Goal: Information Seeking & Learning: Learn about a topic

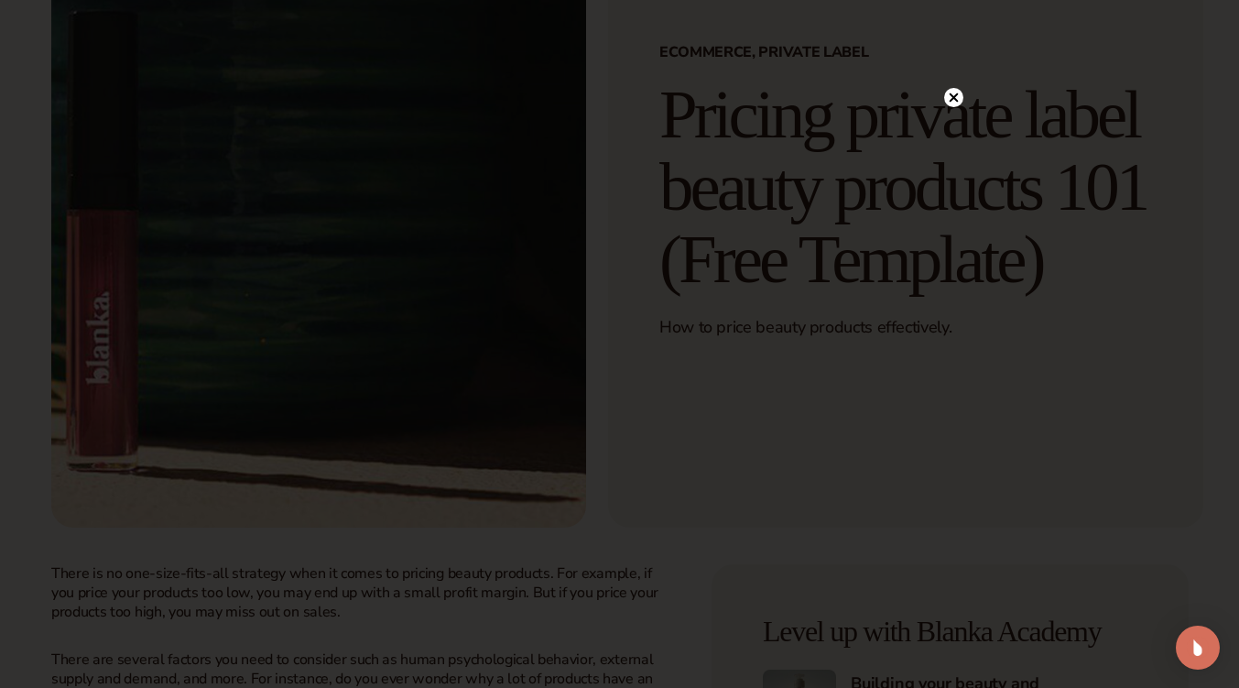
scroll to position [182, 0]
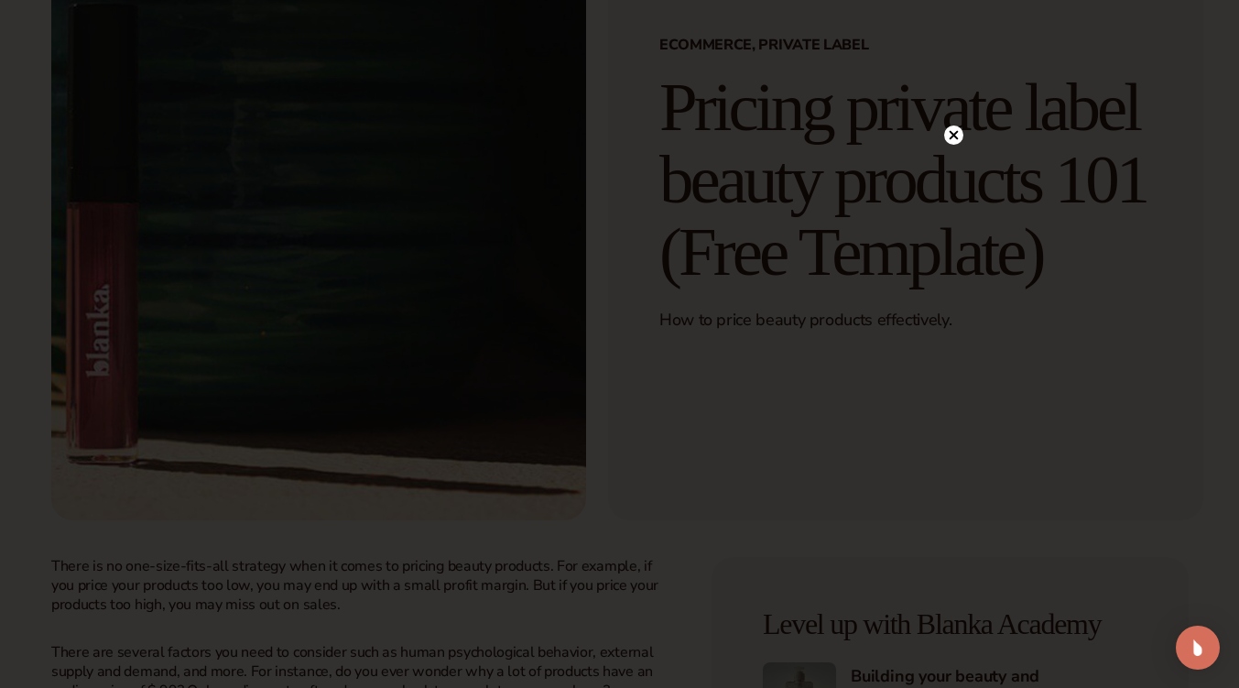
click at [957, 125] on div at bounding box center [953, 135] width 19 height 32
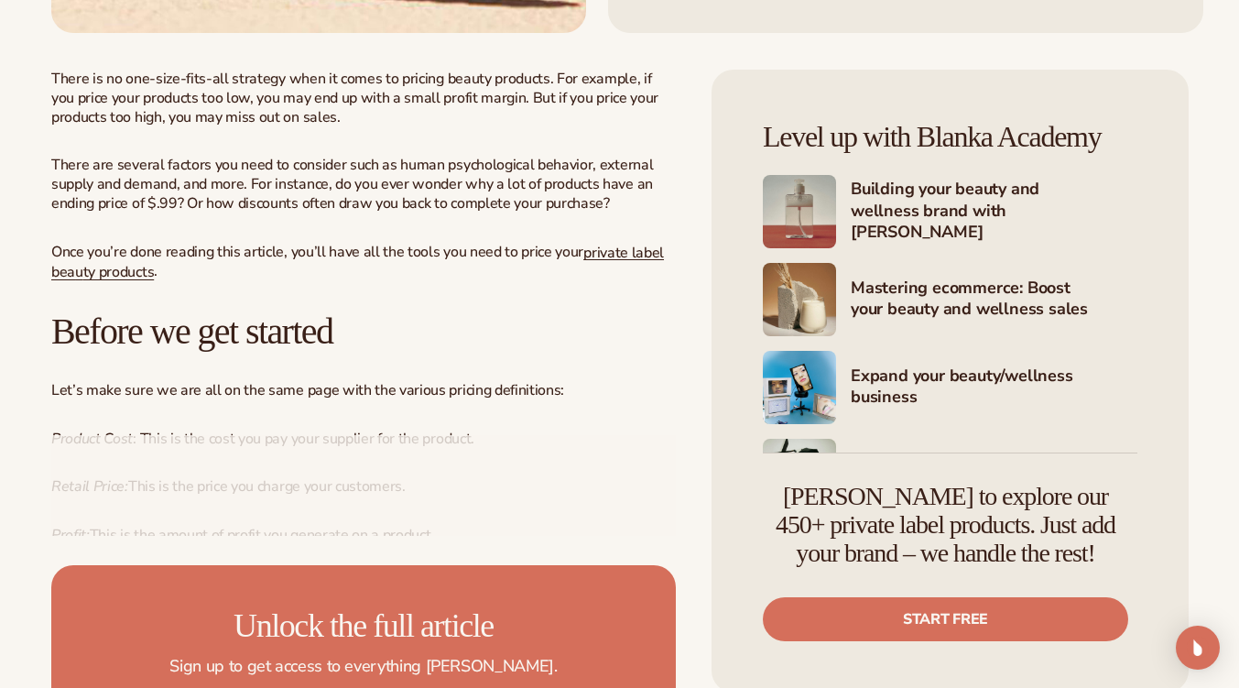
scroll to position [951, 0]
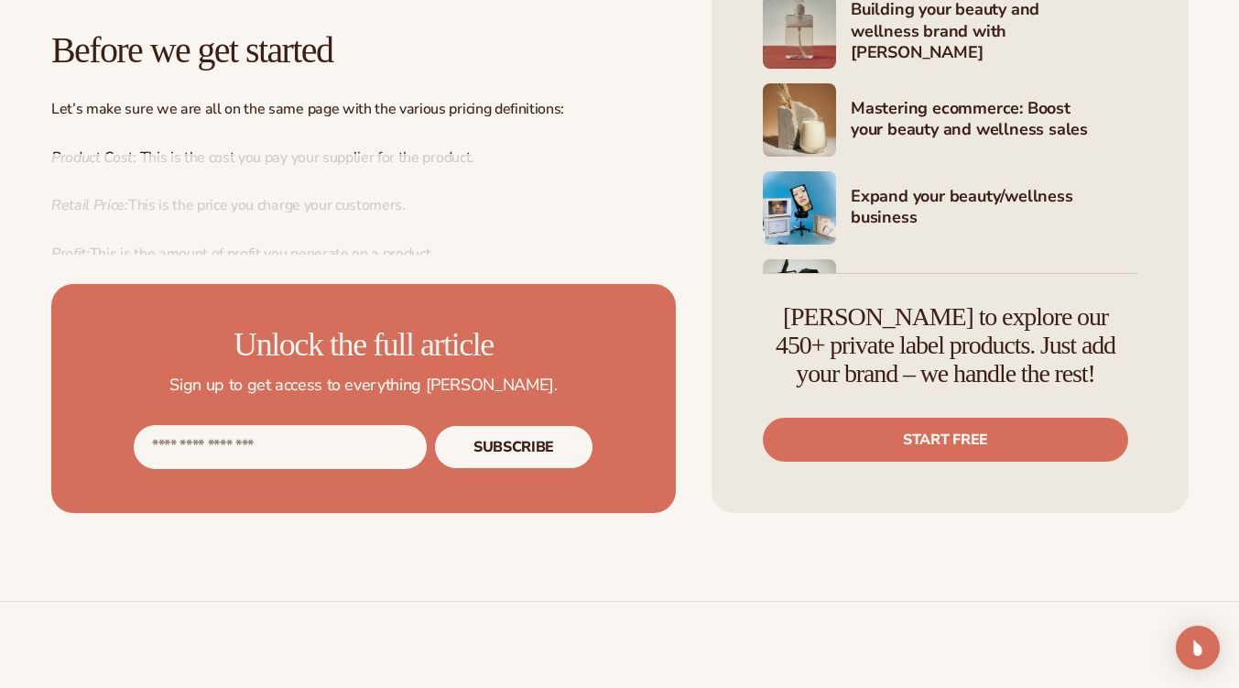
click at [235, 213] on div at bounding box center [363, 204] width 625 height 101
click at [267, 157] on div at bounding box center [363, 204] width 625 height 101
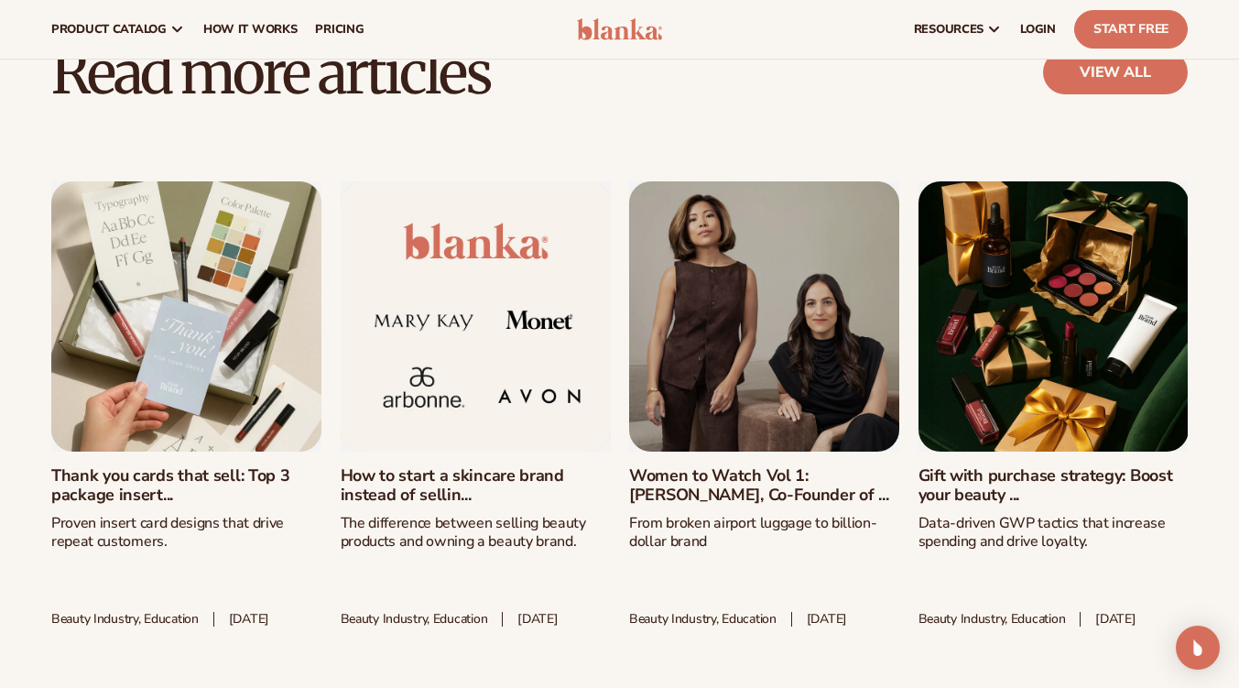
scroll to position [0, 0]
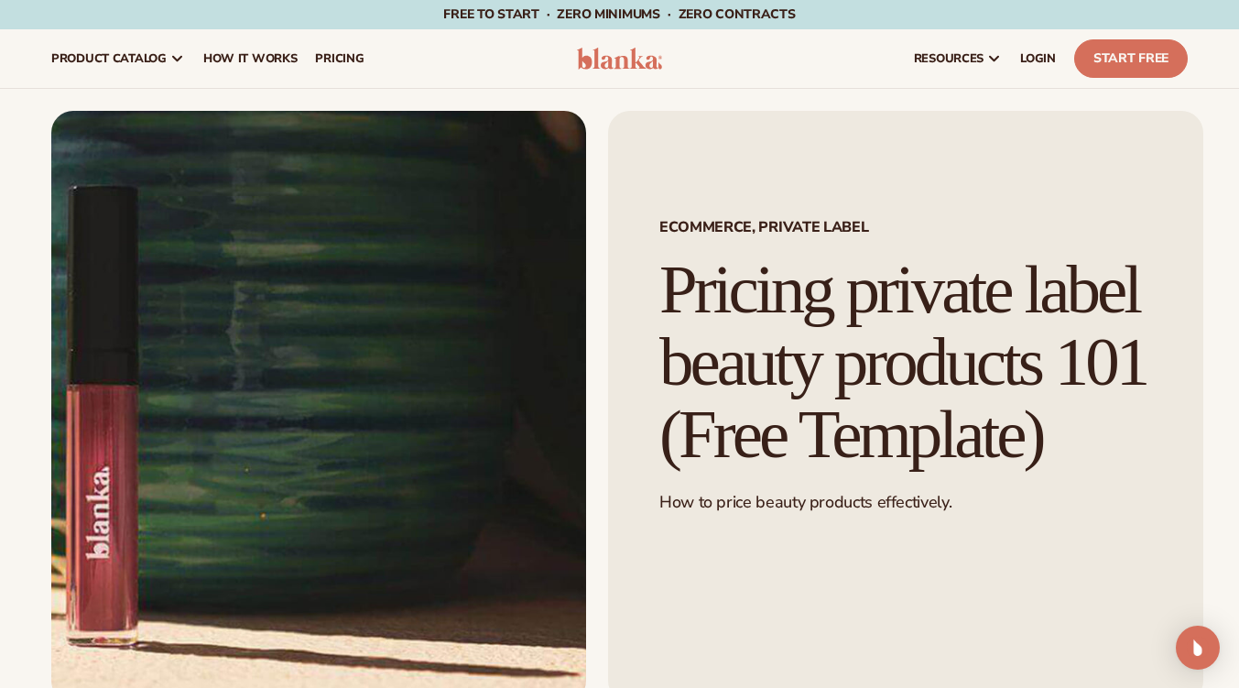
click at [597, 60] on img at bounding box center [620, 59] width 86 height 22
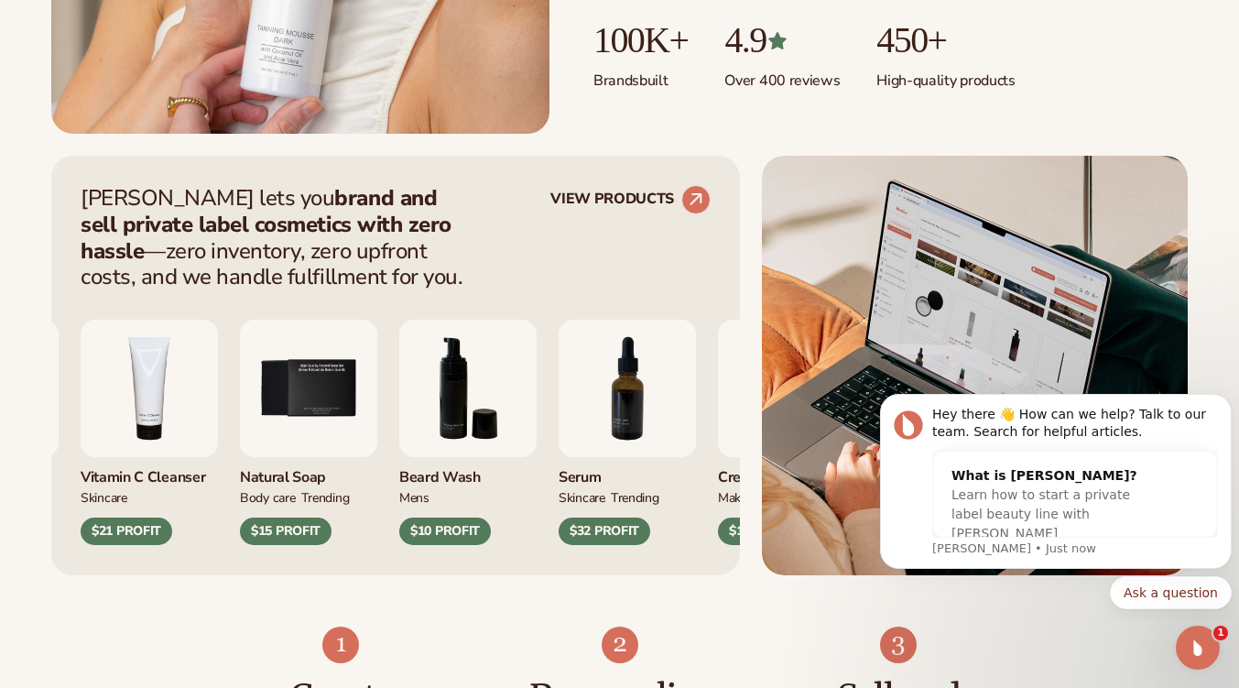
scroll to position [634, 0]
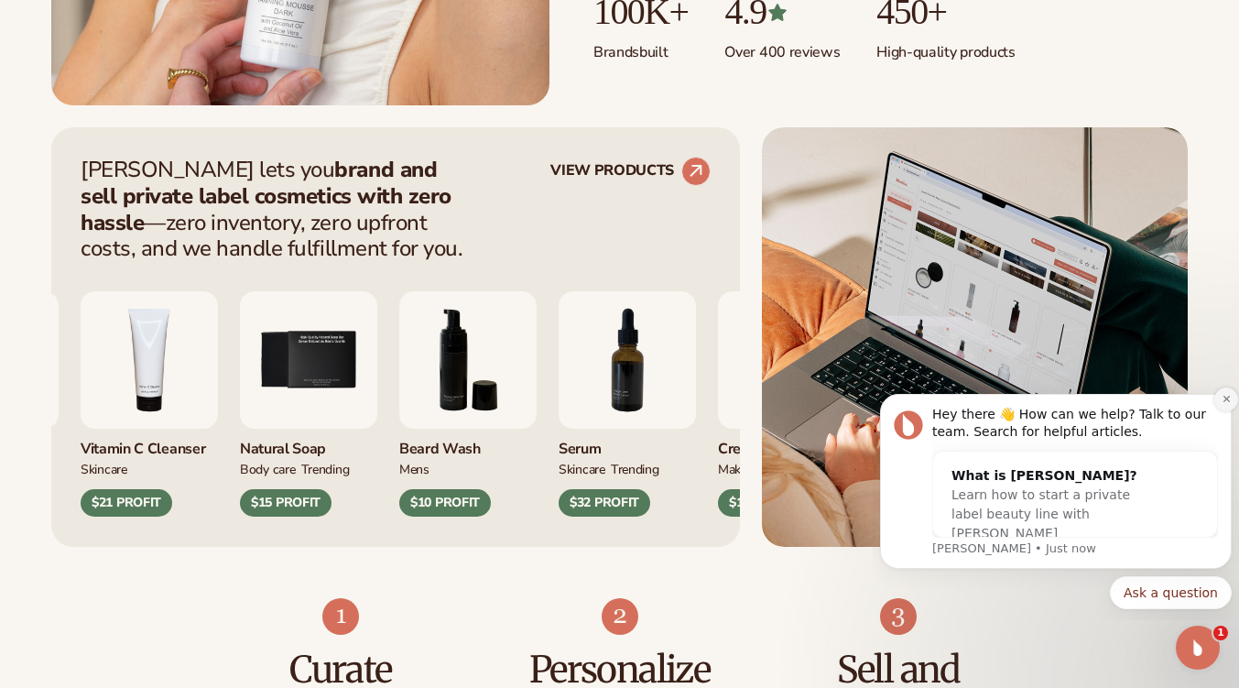
click at [1227, 399] on icon "Dismiss notification" at bounding box center [1227, 399] width 10 height 10
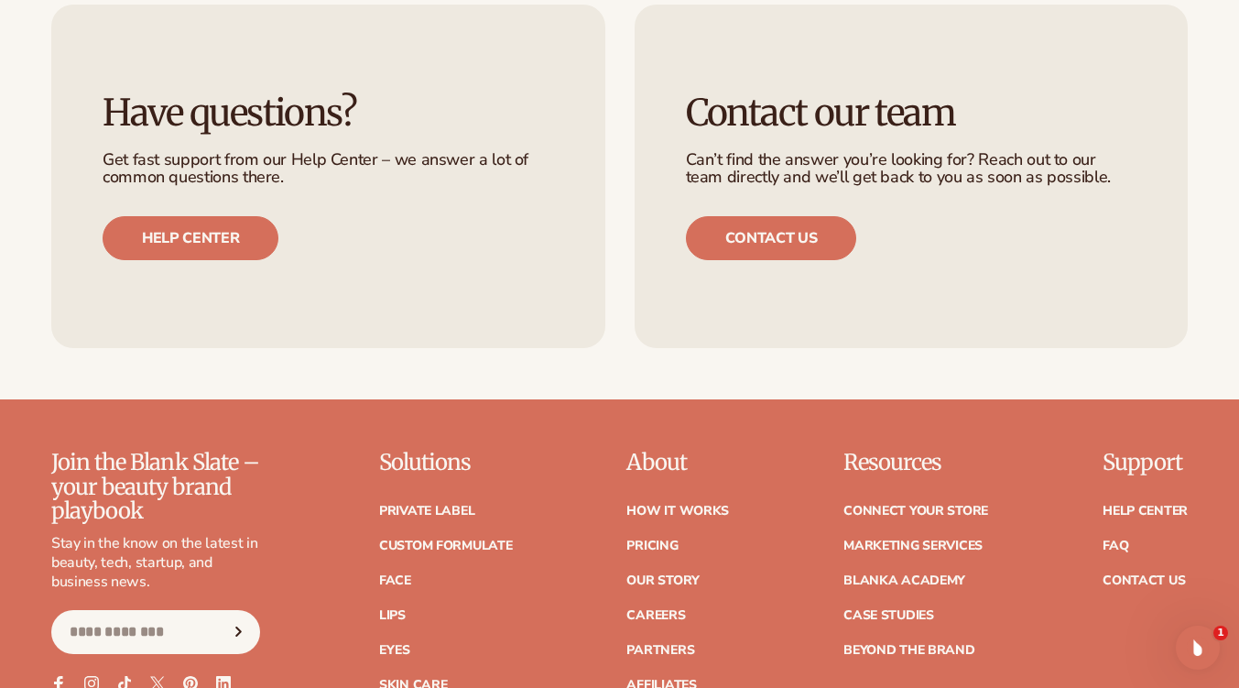
scroll to position [7000, 0]
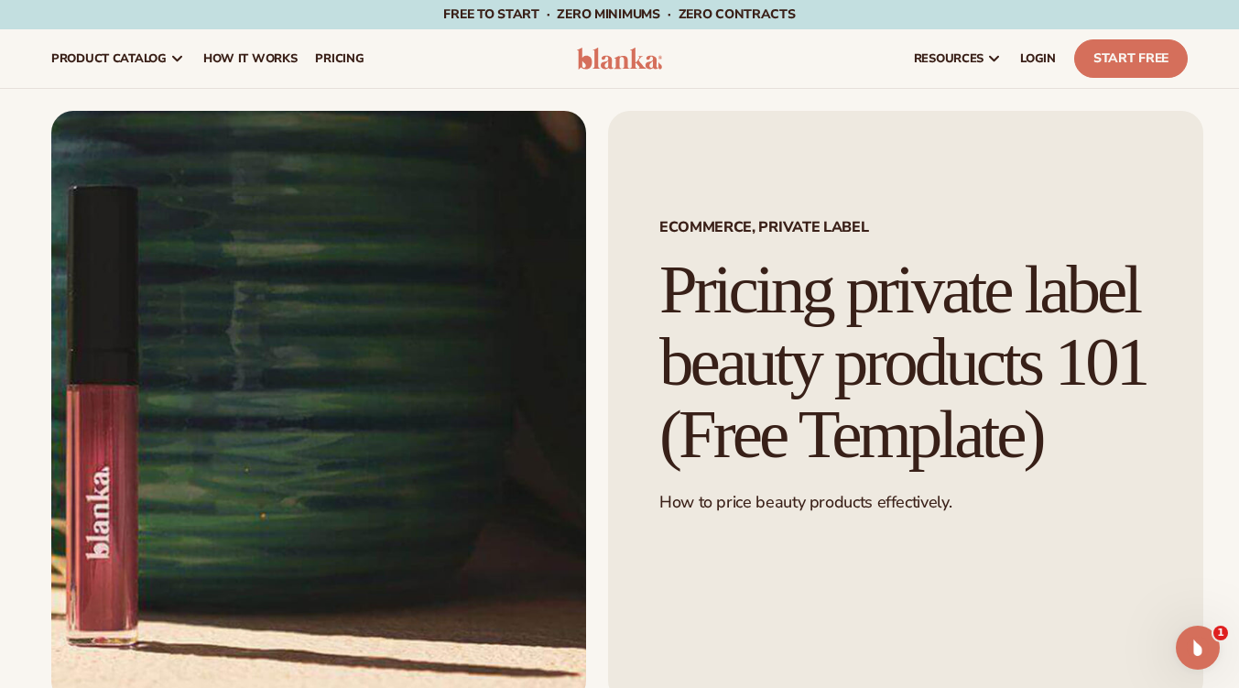
click at [72, 50] on html "Skip to content Free to start · ZERO minimums · ZERO contracts · Free to start …" at bounding box center [619, 344] width 1239 height 688
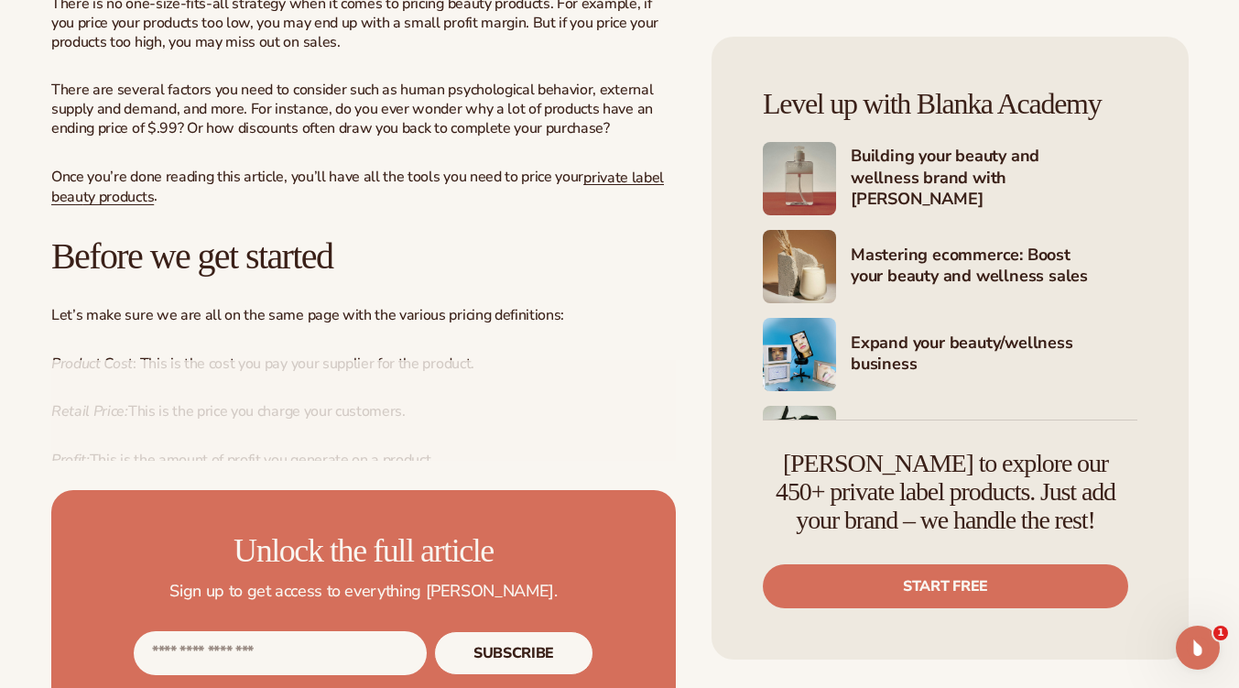
scroll to position [765, 0]
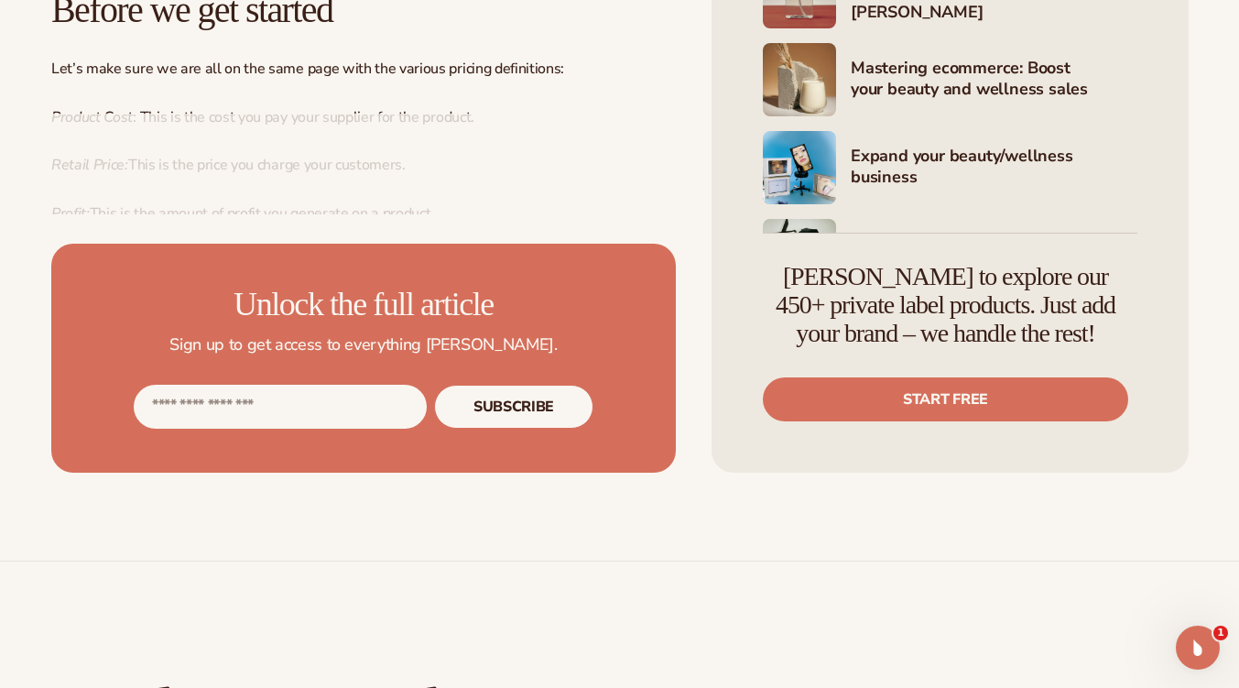
click at [334, 402] on input "Email address" at bounding box center [280, 407] width 293 height 44
type input "**********"
click at [538, 395] on button "Subscribe" at bounding box center [513, 407] width 159 height 44
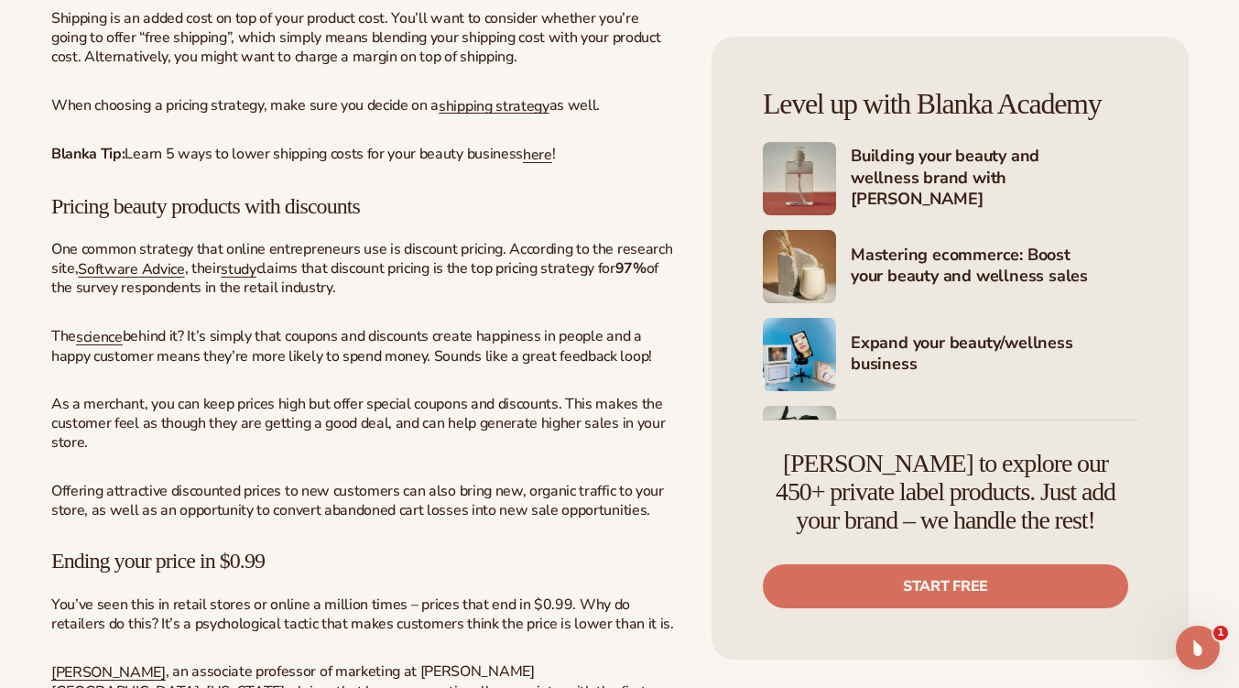
scroll to position [2770, 0]
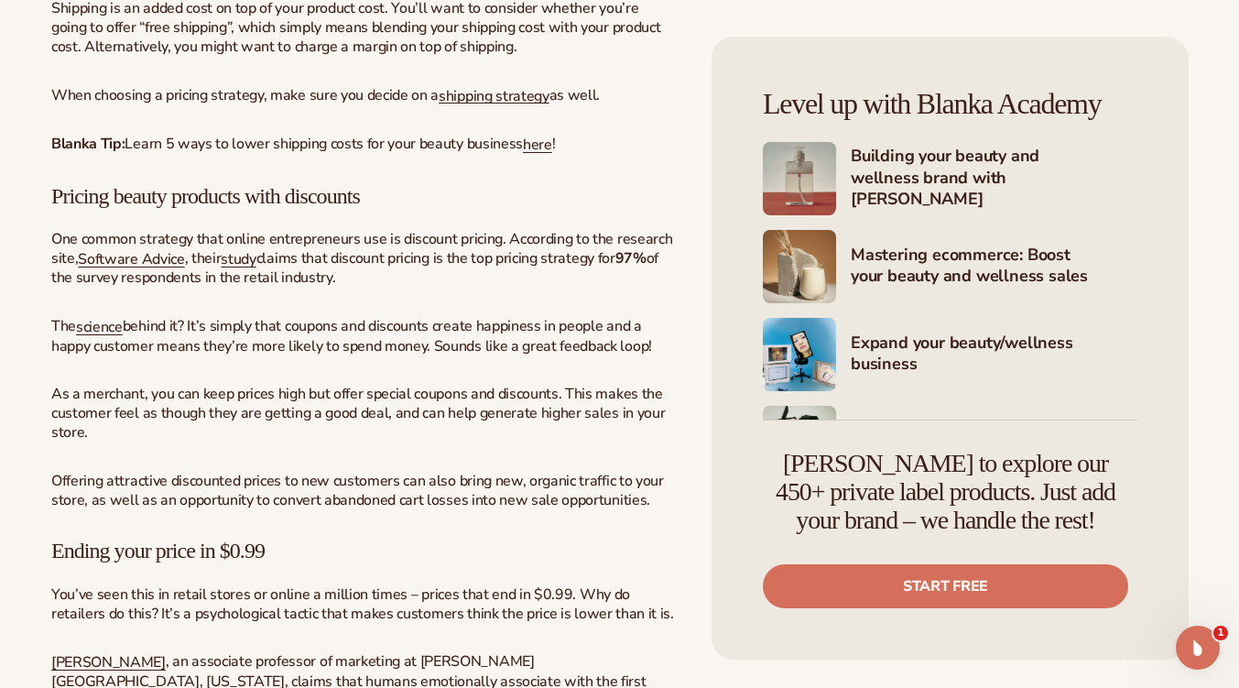
drag, startPoint x: 1204, startPoint y: 320, endPoint x: 364, endPoint y: 274, distance: 841.9
click at [364, 274] on p "One common strategy that online entrepreneurs use is discount pricing. Accordin…" at bounding box center [363, 259] width 625 height 58
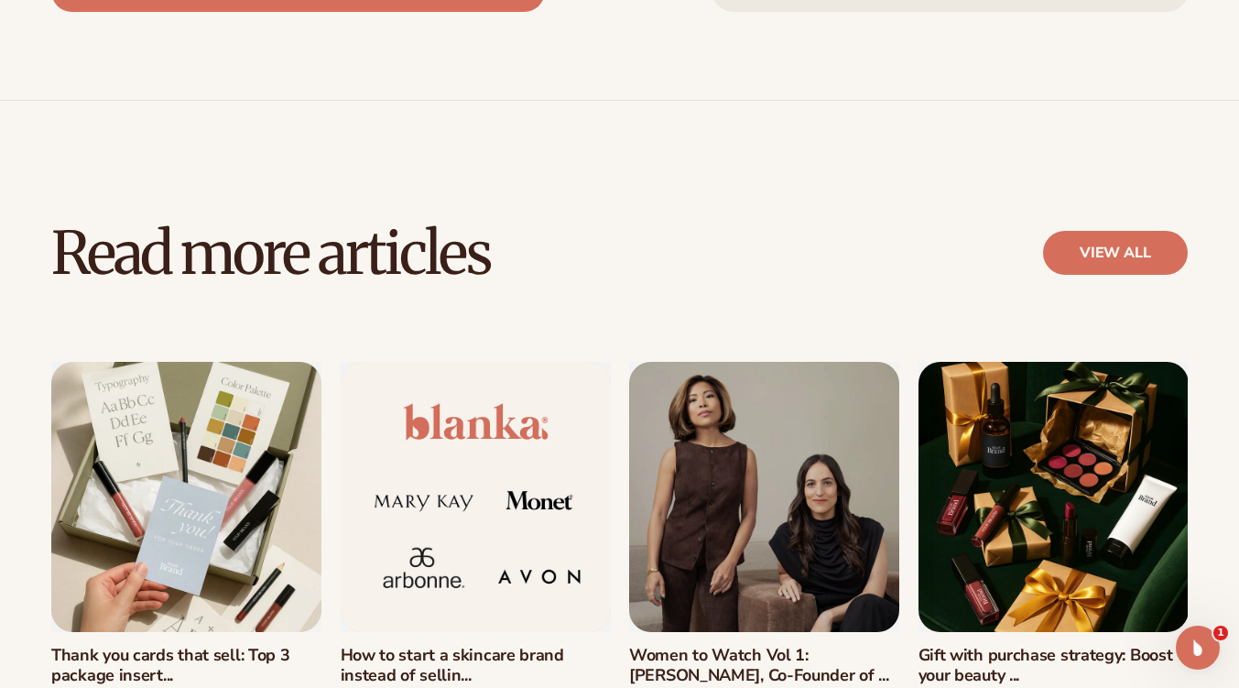
scroll to position [5090, 0]
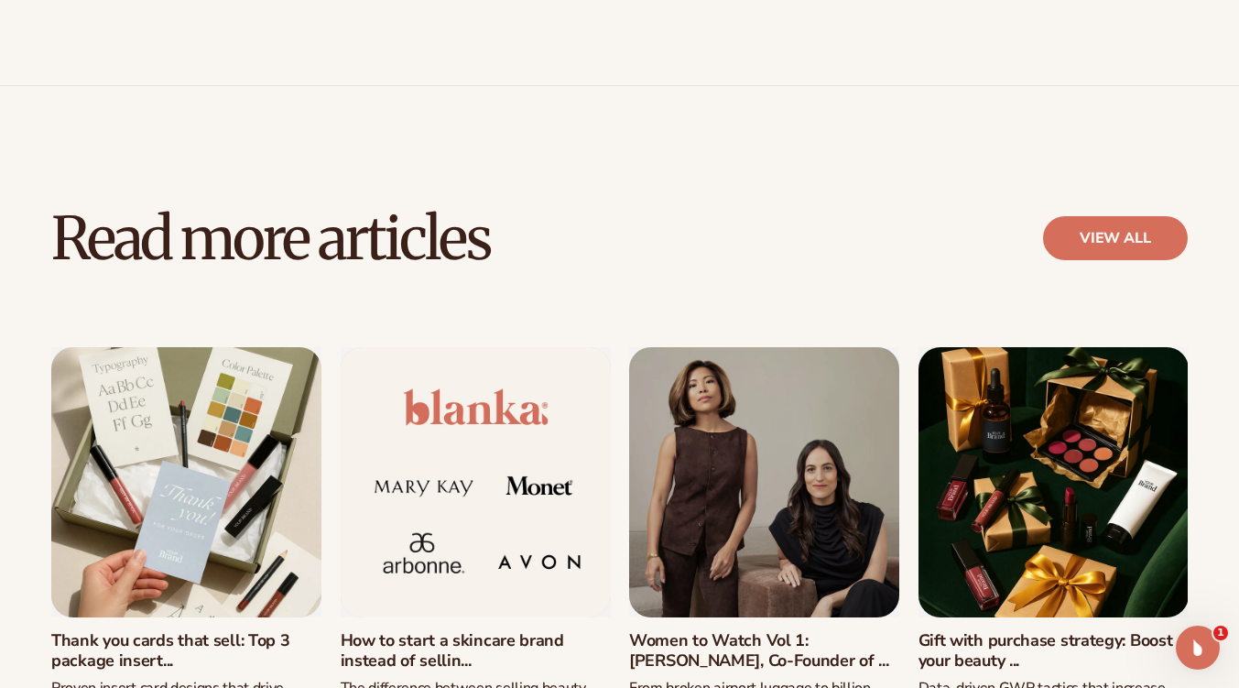
click at [74, 636] on link "Thank you cards that sell: Top 3 package insert..." at bounding box center [186, 650] width 270 height 39
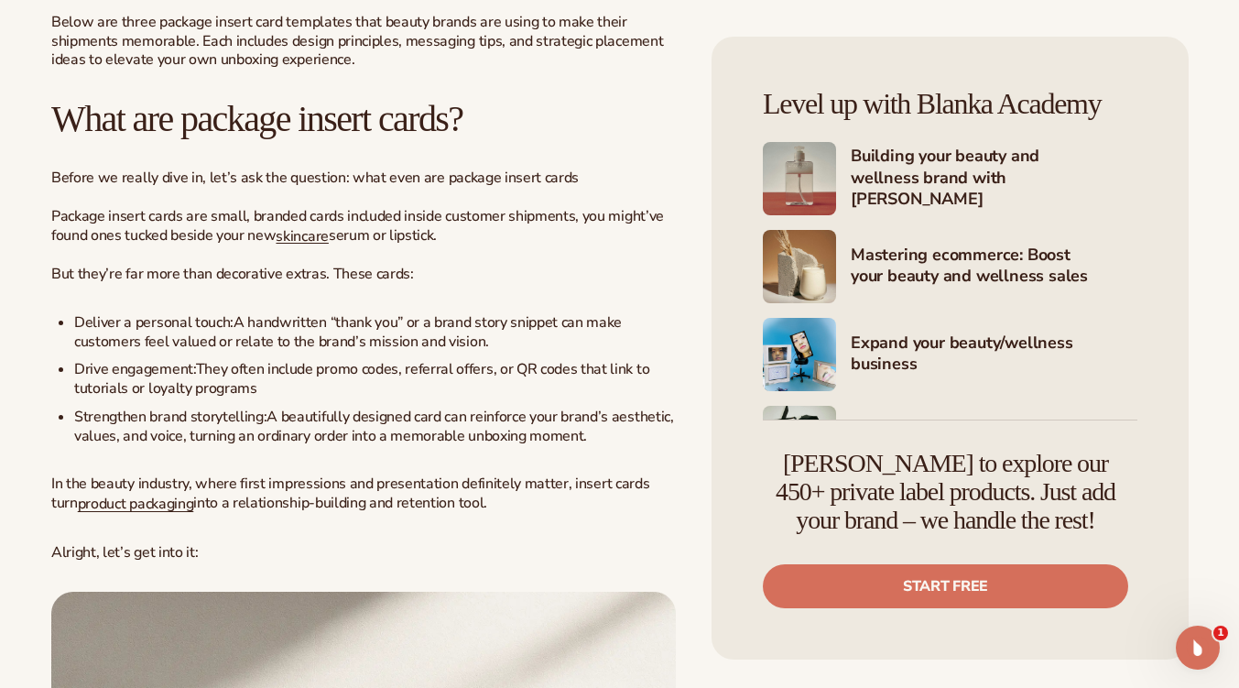
scroll to position [1015, 0]
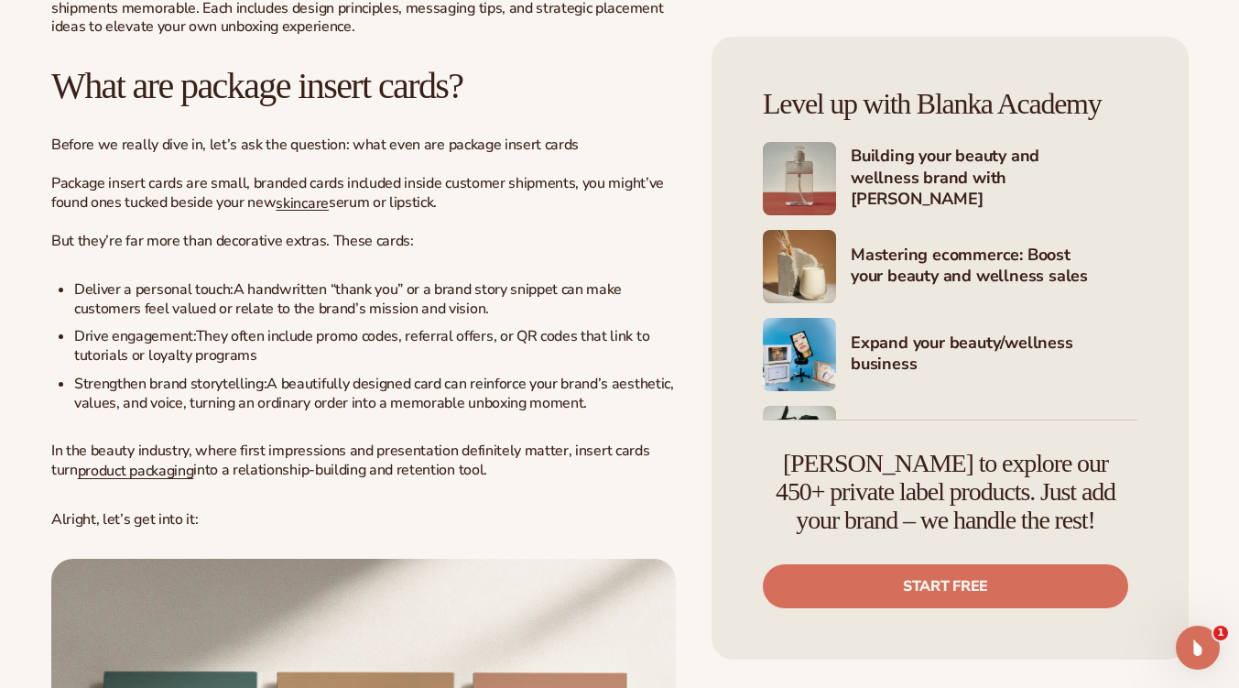
drag, startPoint x: 1249, startPoint y: 37, endPoint x: 349, endPoint y: 342, distance: 950.4
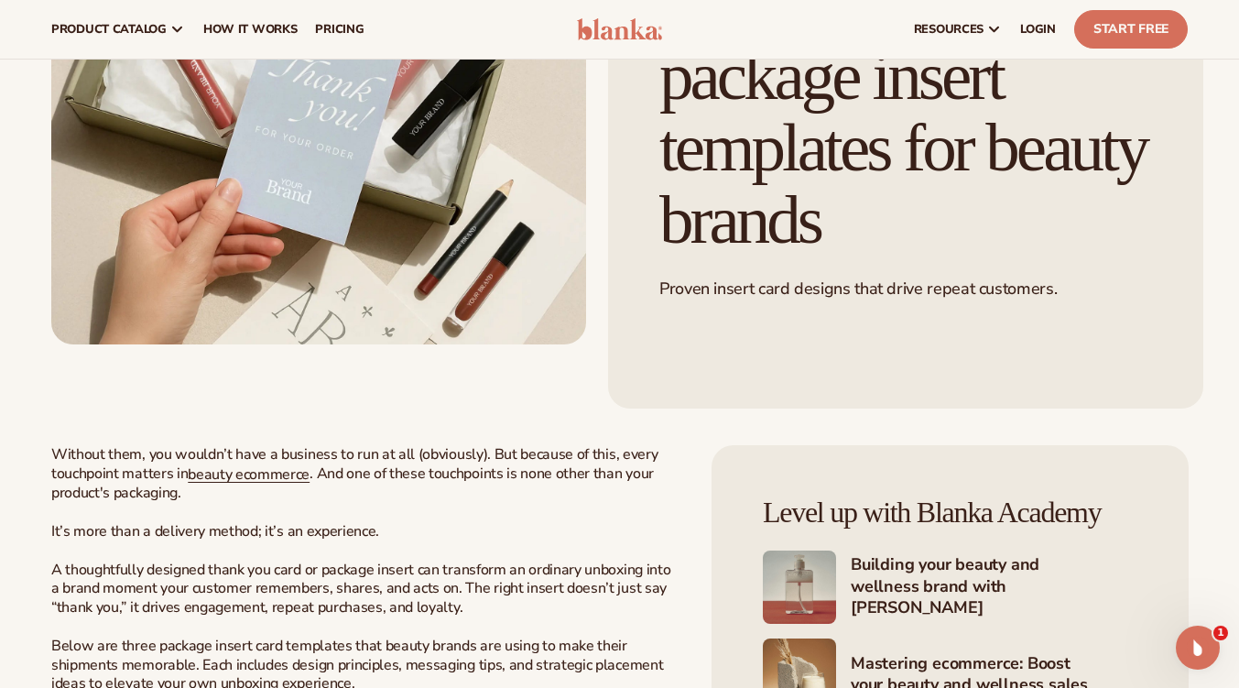
scroll to position [0, 0]
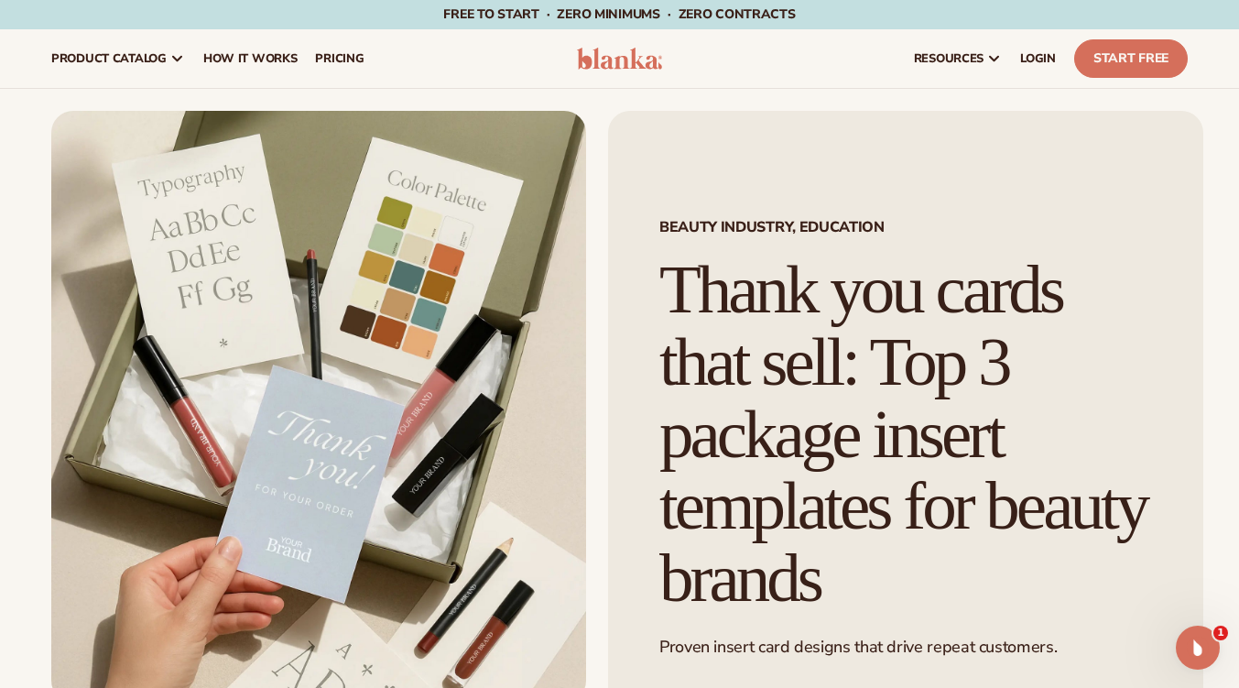
click at [947, 62] on html "Skip to content Free to start · ZERO minimums · ZERO contracts · Free to start …" at bounding box center [619, 344] width 1239 height 688
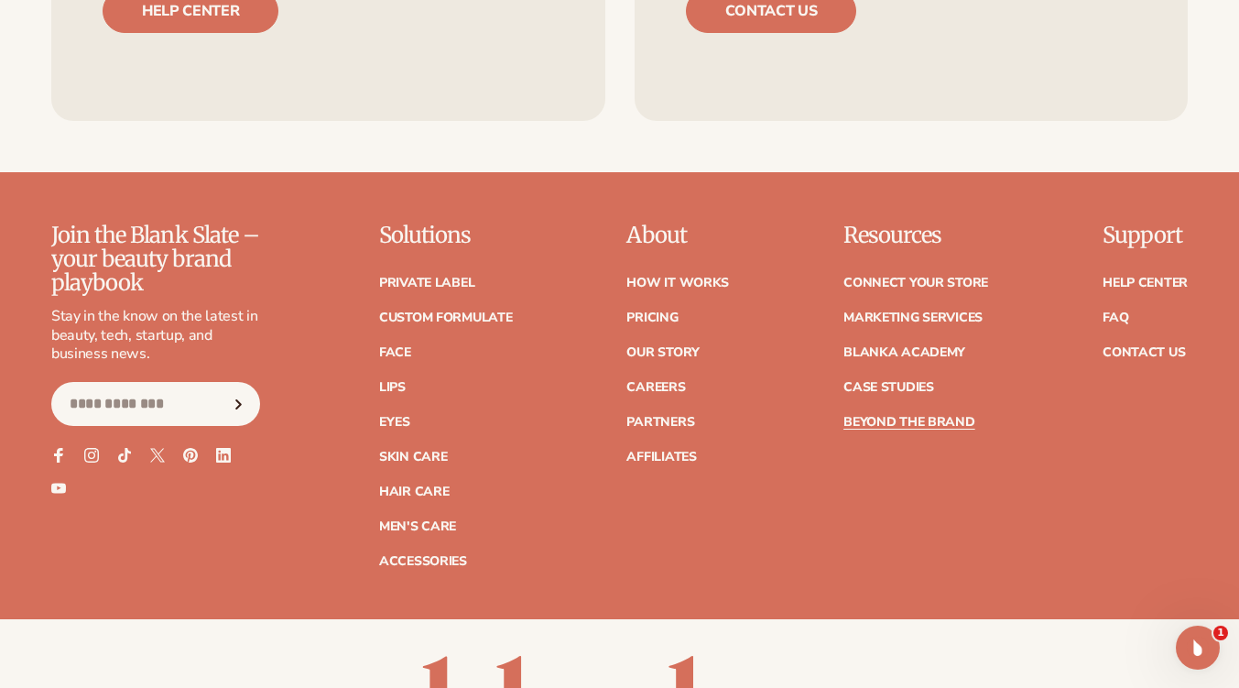
scroll to position [6947, 0]
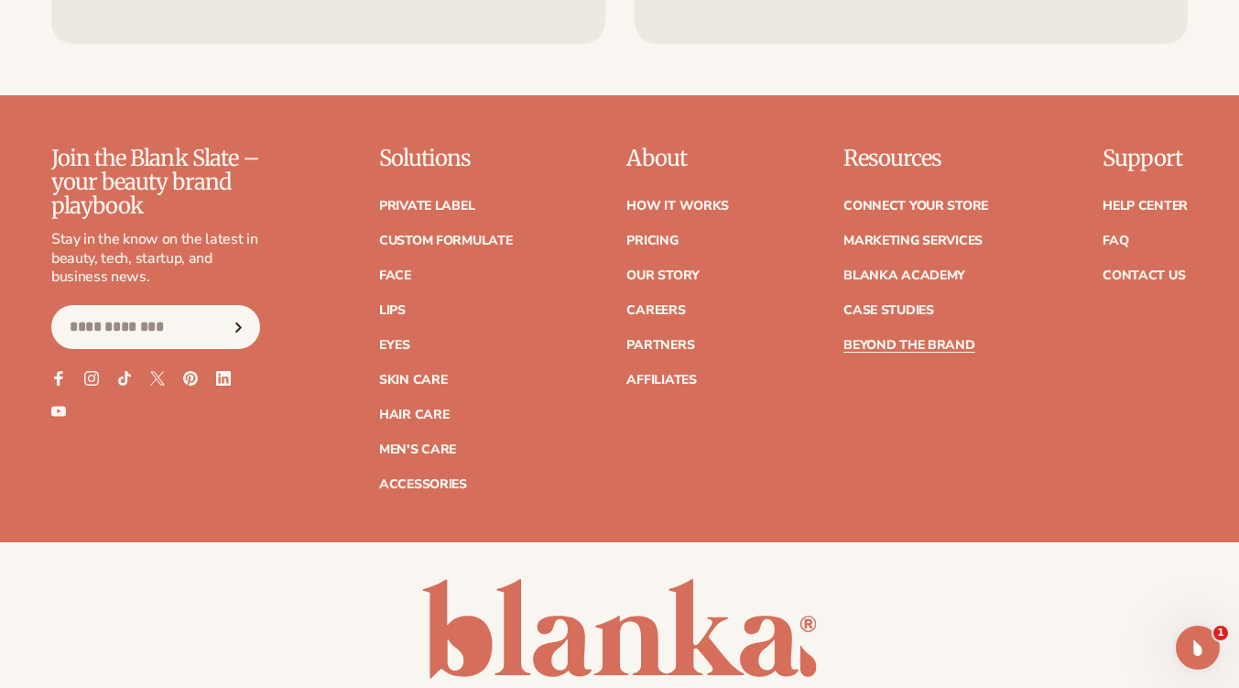
click at [908, 282] on link "Blanka Academy" at bounding box center [904, 275] width 122 height 13
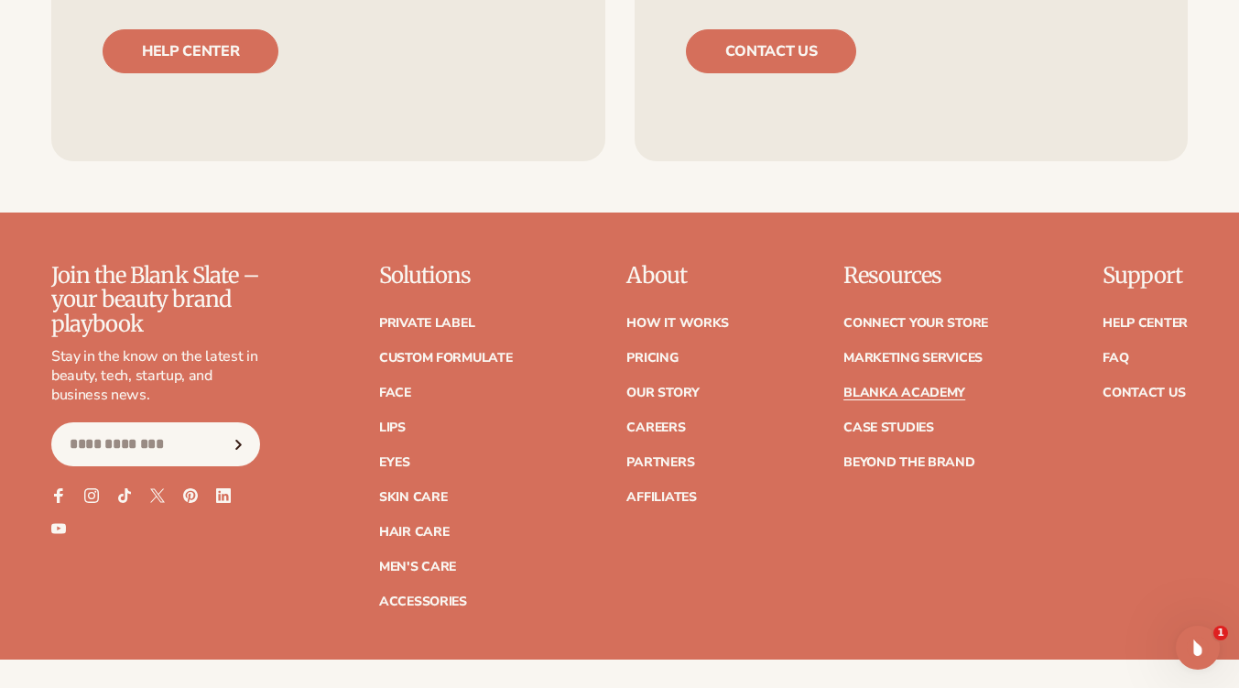
scroll to position [3547, 0]
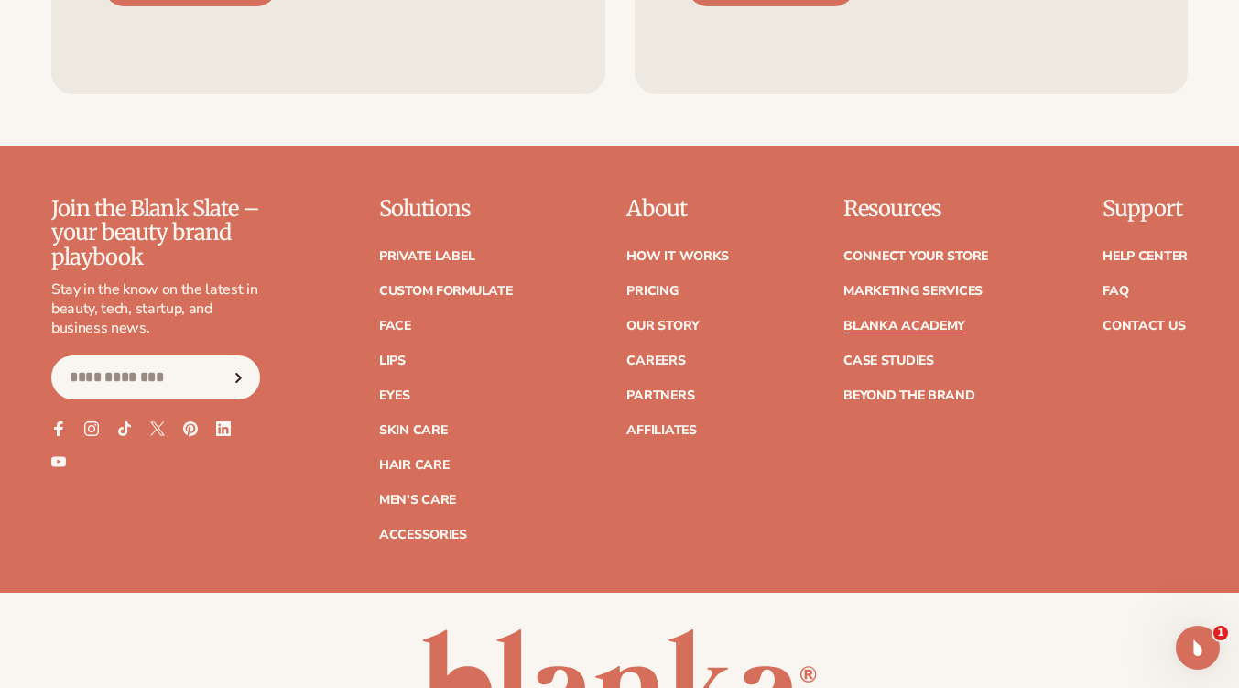
click at [186, 355] on input "Email" at bounding box center [155, 377] width 209 height 44
type input "**********"
click at [219, 355] on button "Subscribe" at bounding box center [239, 377] width 40 height 44
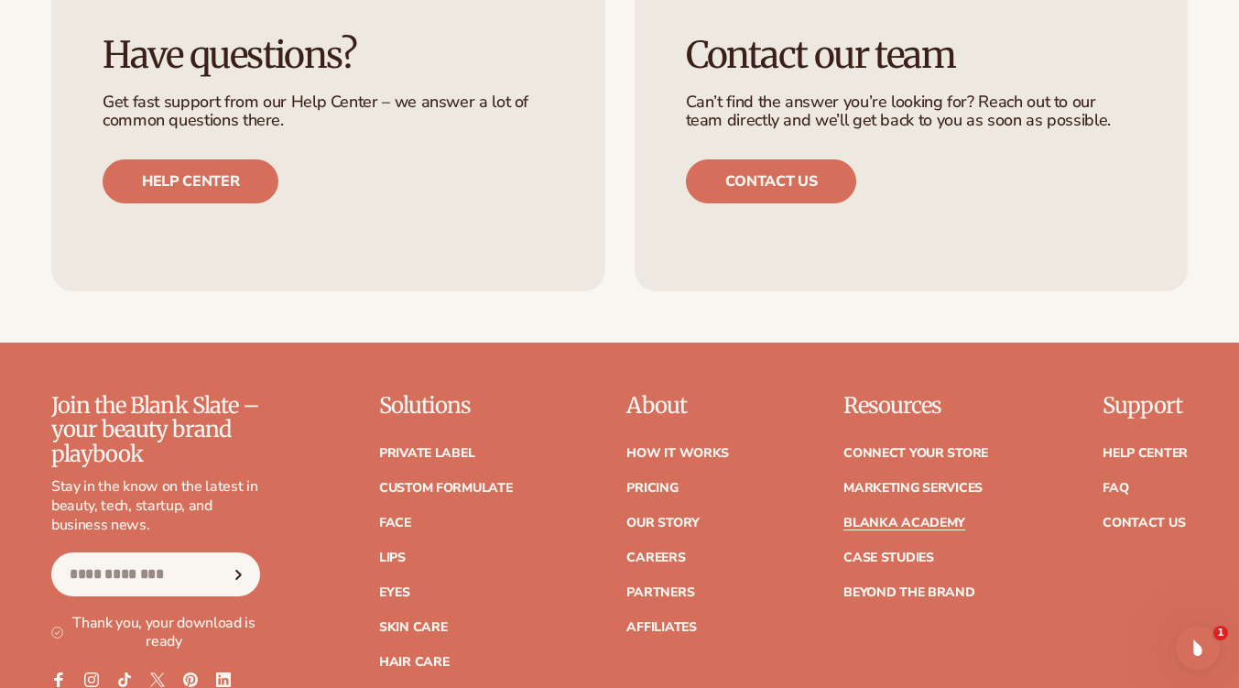
scroll to position [3353, 0]
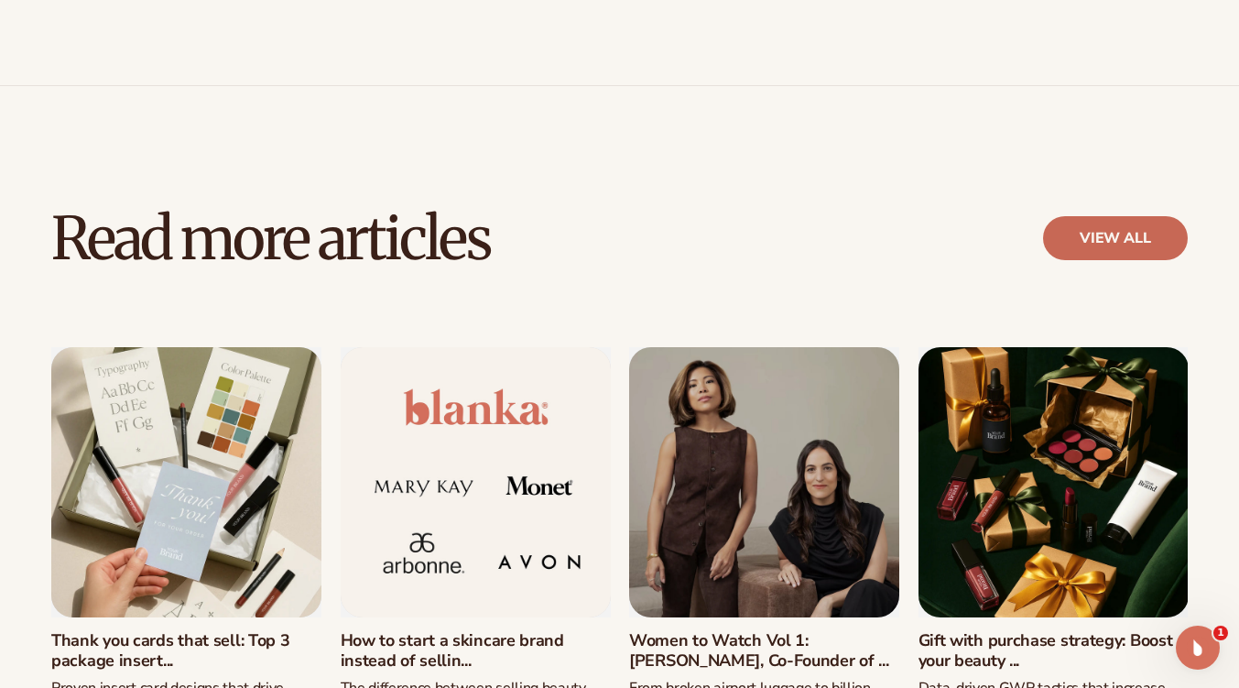
click at [1112, 220] on link "view all" at bounding box center [1115, 238] width 145 height 44
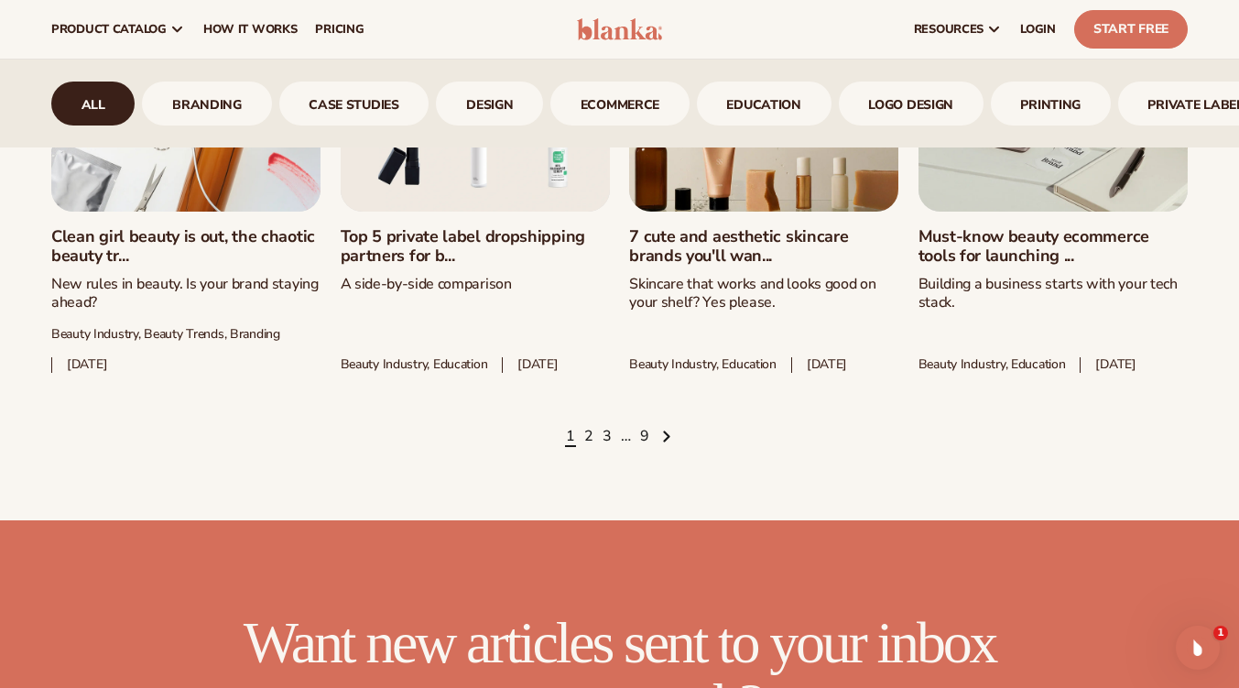
scroll to position [2470, 0]
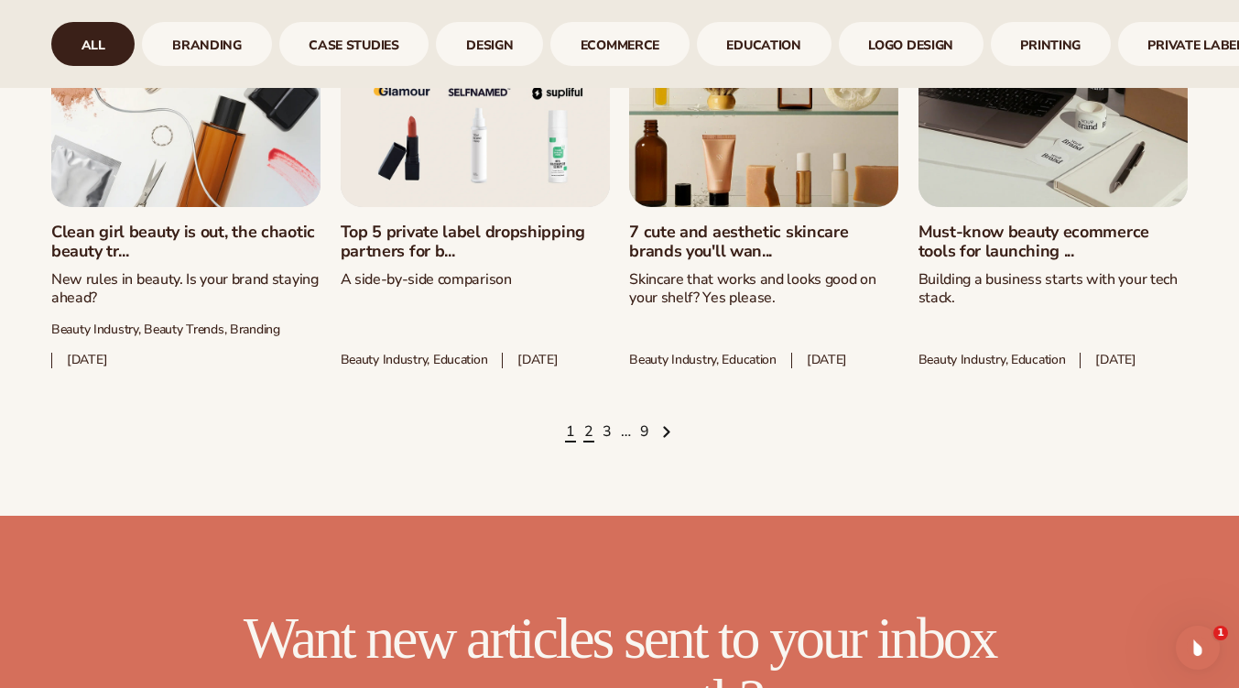
click at [588, 442] on link "2" at bounding box center [588, 432] width 9 height 20
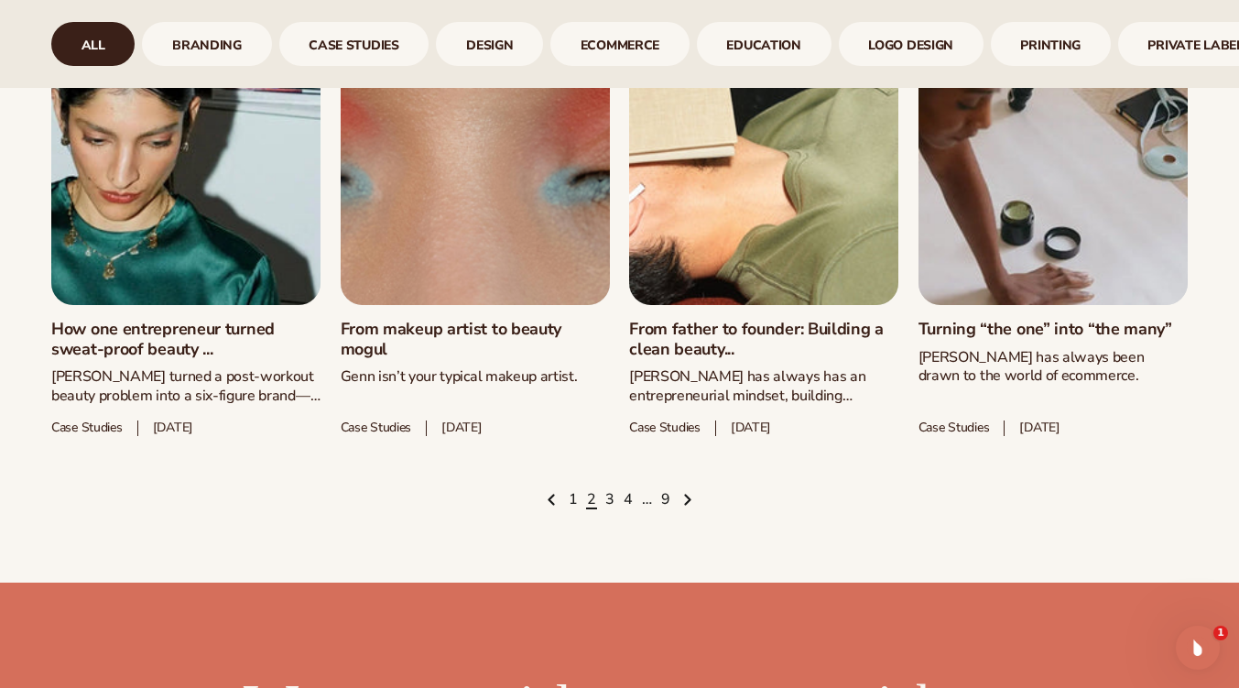
scroll to position [2607, 0]
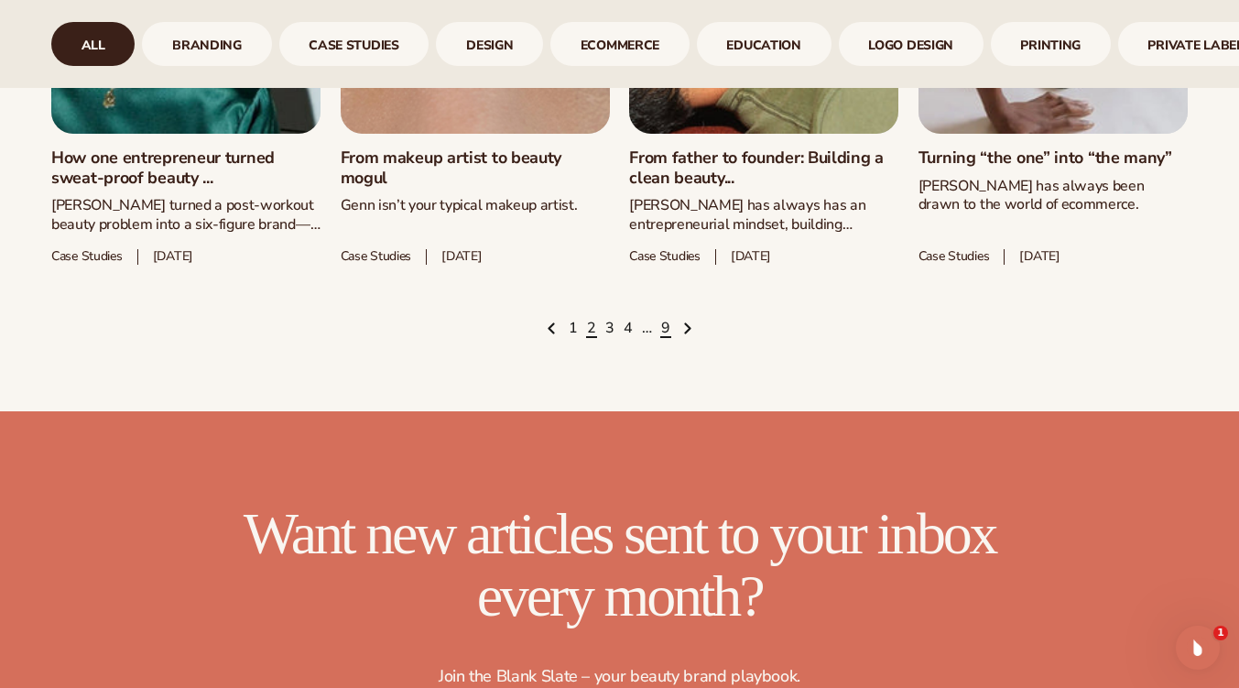
click at [666, 327] on link "9" at bounding box center [665, 329] width 9 height 20
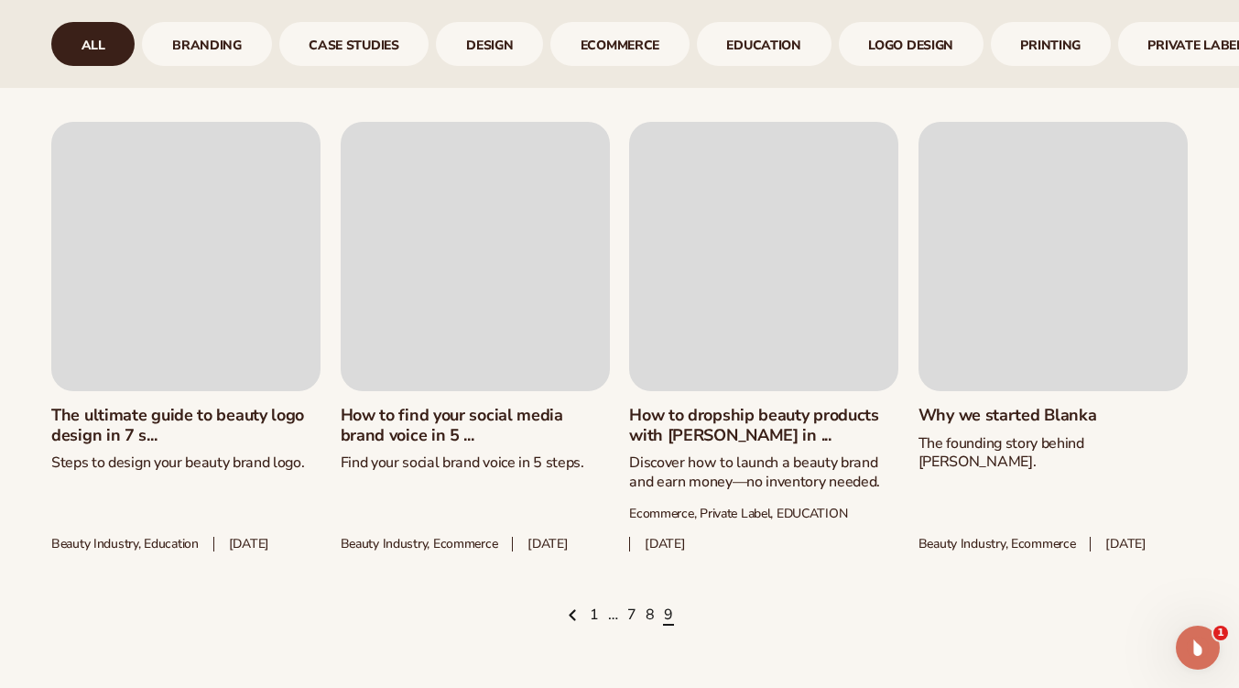
scroll to position [1391, 0]
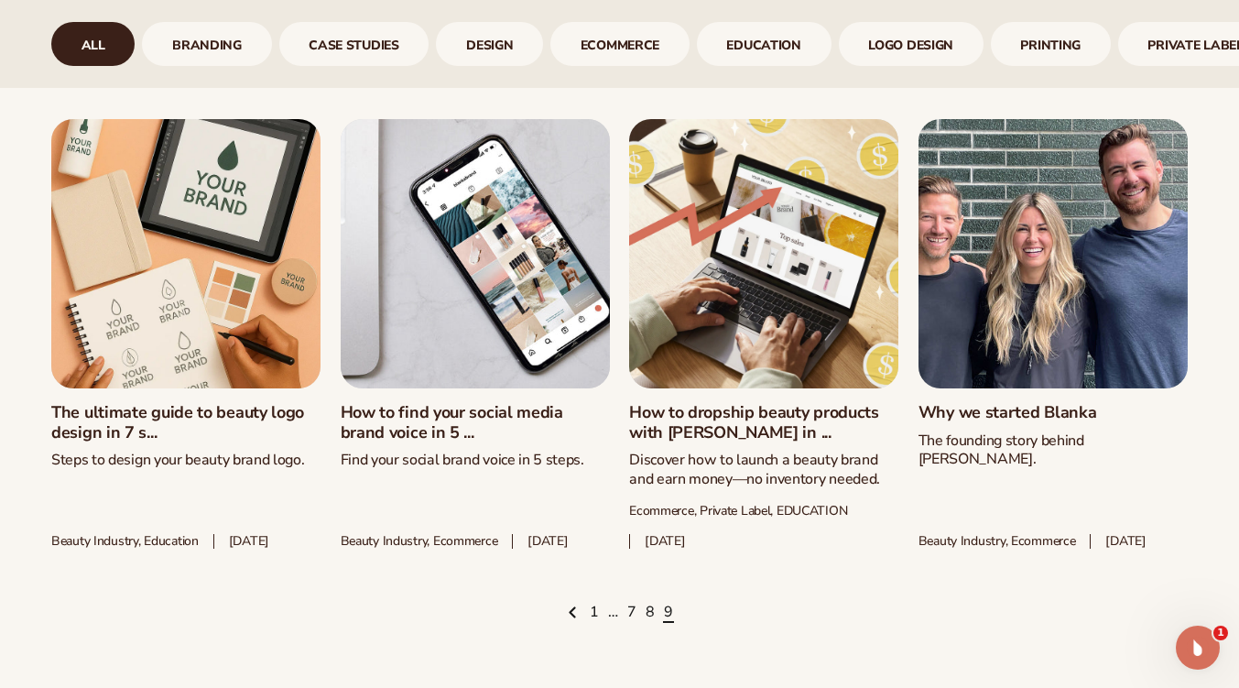
drag, startPoint x: 542, startPoint y: 405, endPoint x: 522, endPoint y: 418, distance: 23.9
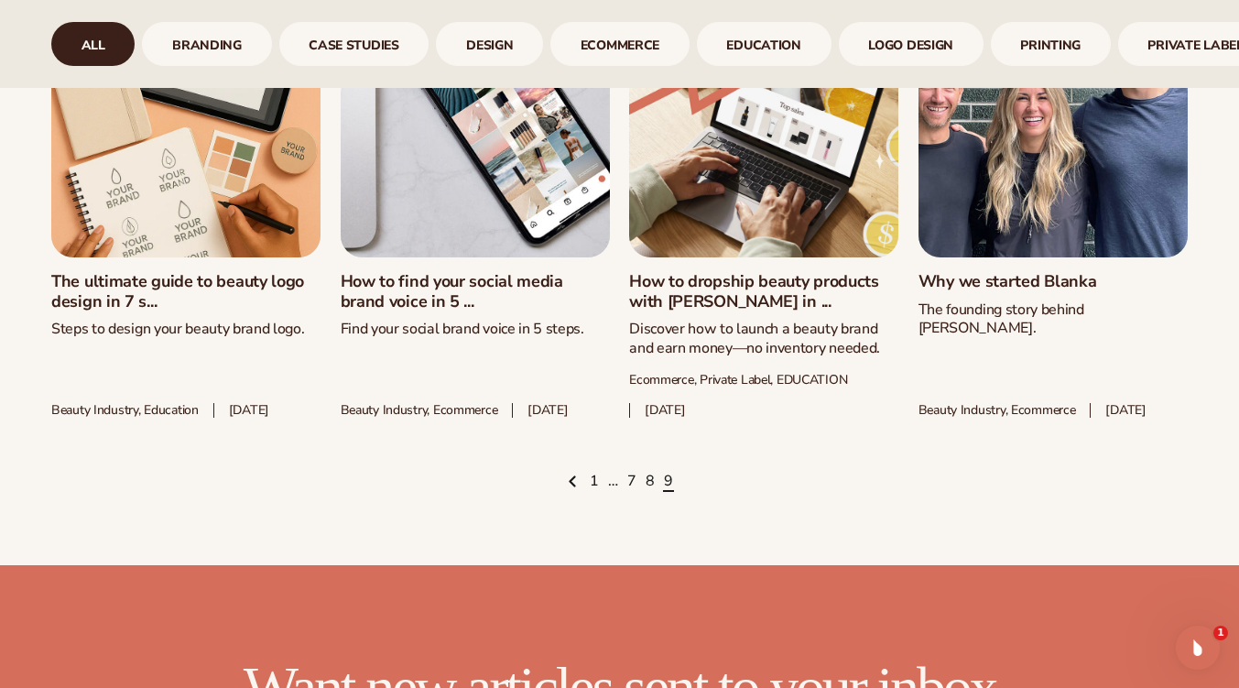
click at [475, 286] on link "How to find your social media brand voice in 5 ..." at bounding box center [475, 291] width 269 height 39
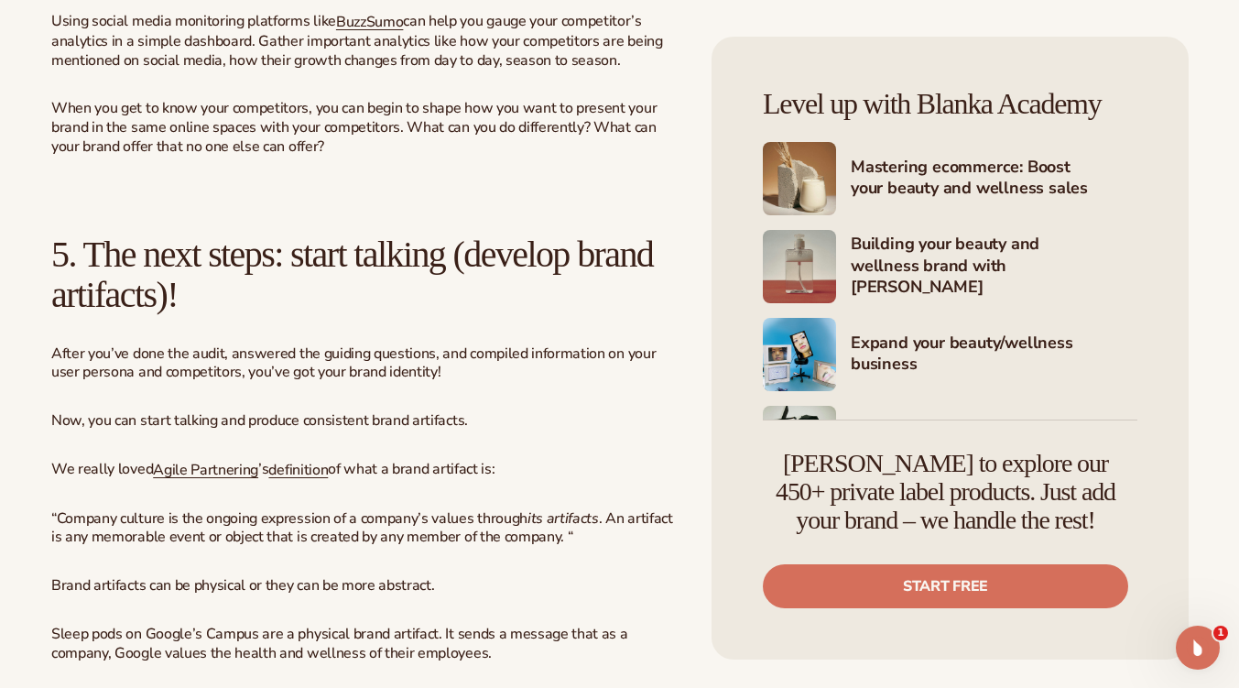
scroll to position [9243, 0]
